Goal: Task Accomplishment & Management: Use online tool/utility

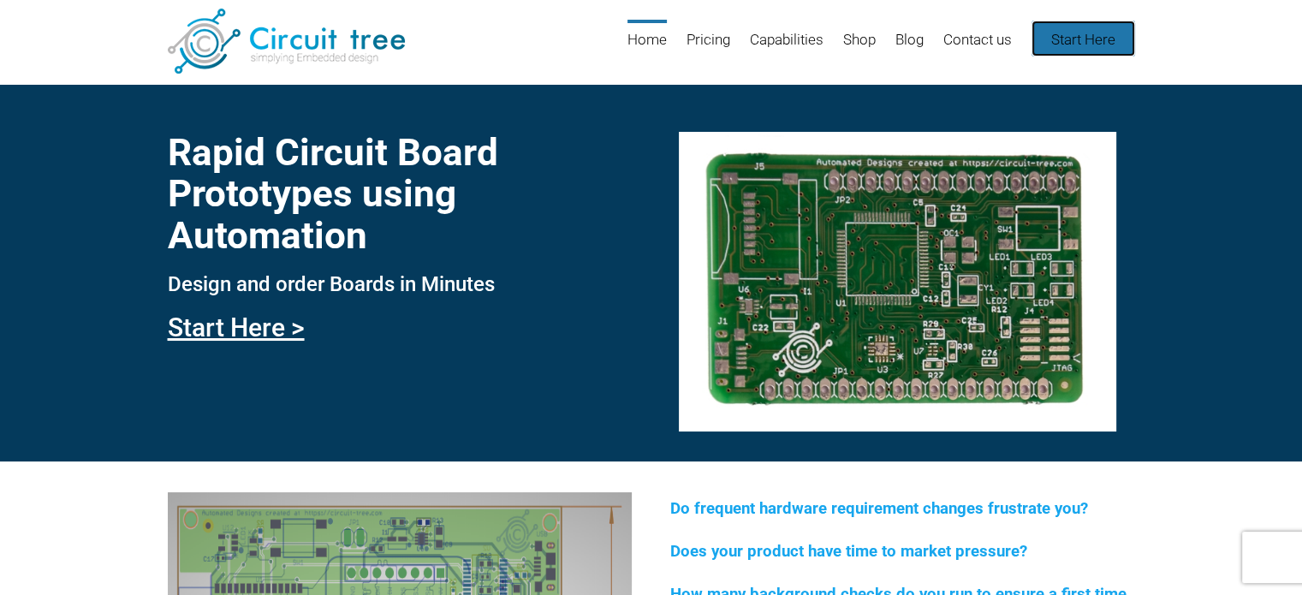
click at [1096, 42] on link "Start Here" at bounding box center [1084, 39] width 104 height 36
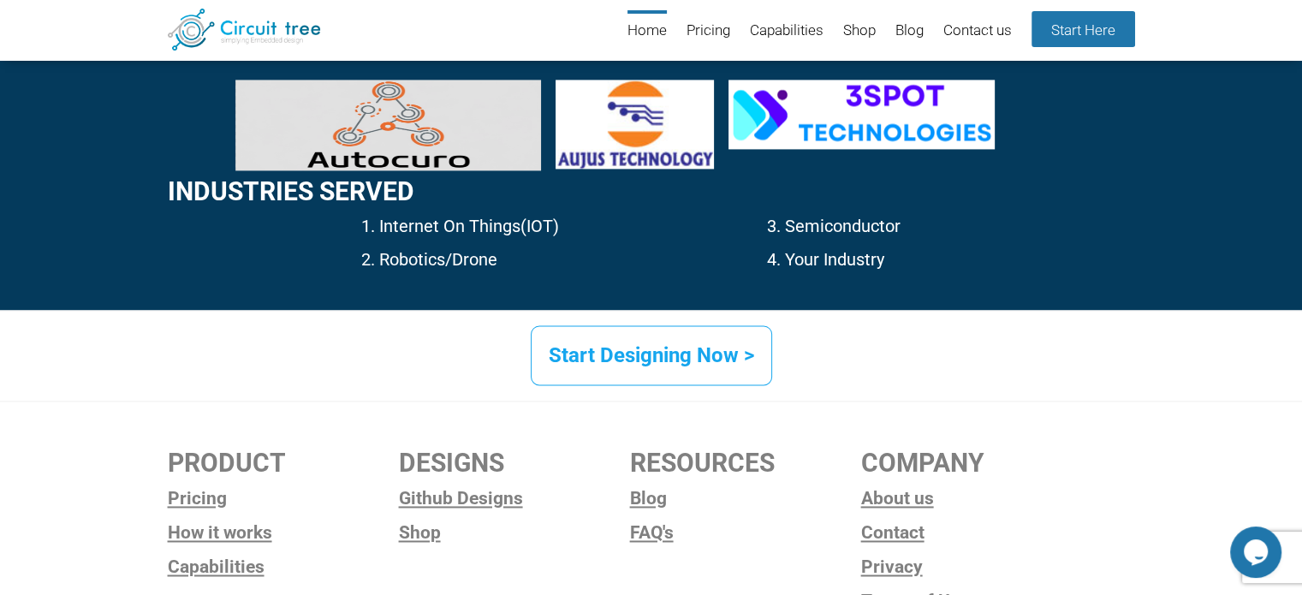
scroll to position [2703, 0]
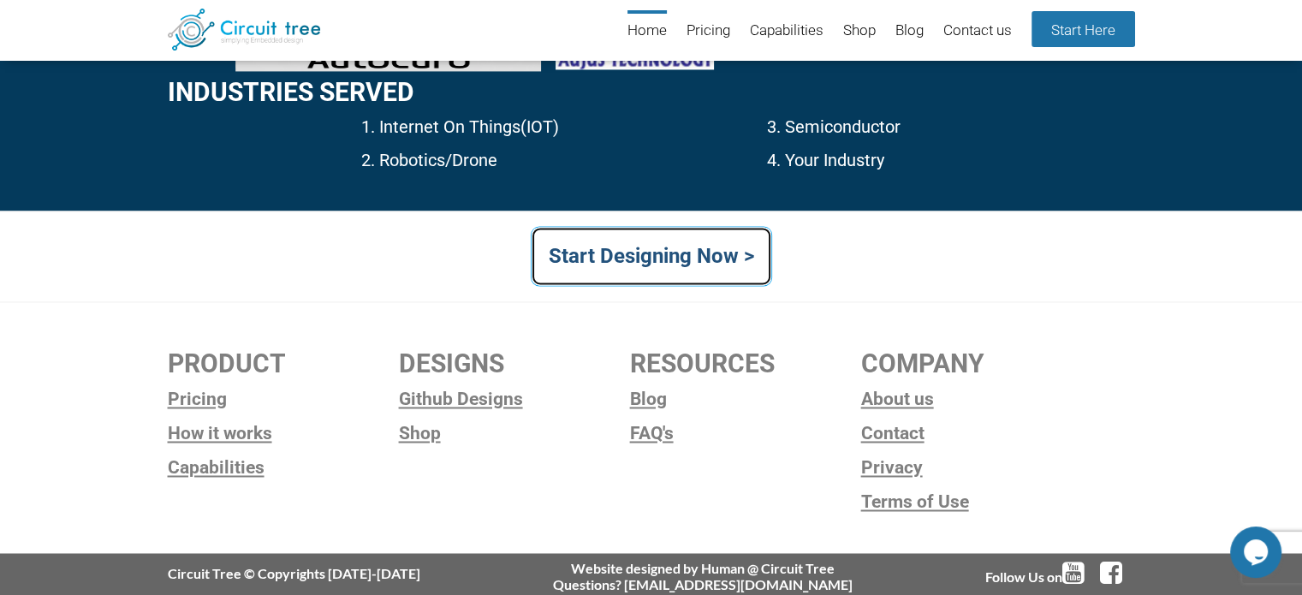
click at [632, 260] on link "Start Designing Now >" at bounding box center [651, 256] width 241 height 60
